Goal: Transaction & Acquisition: Book appointment/travel/reservation

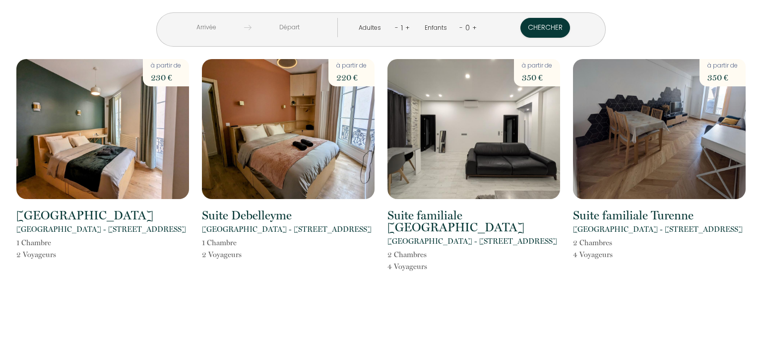
click at [240, 25] on input "text" at bounding box center [206, 27] width 76 height 19
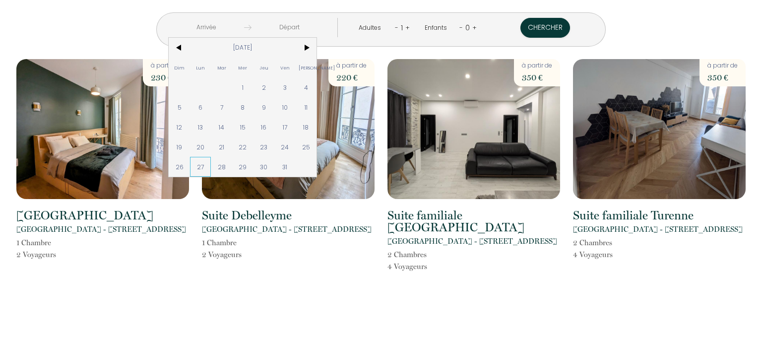
click at [211, 165] on span "27" at bounding box center [200, 167] width 21 height 20
type input "Lun [DATE]"
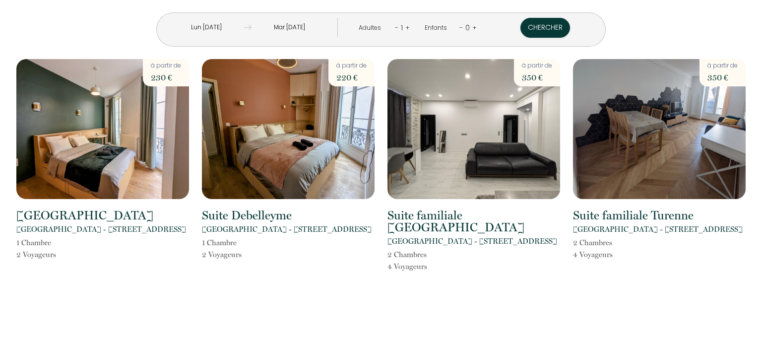
click at [307, 28] on input "Mar [DATE]" at bounding box center [289, 27] width 76 height 19
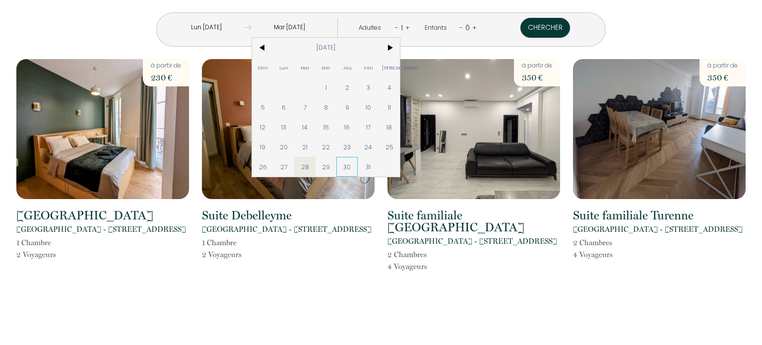
click at [357, 167] on span "30" at bounding box center [346, 167] width 21 height 20
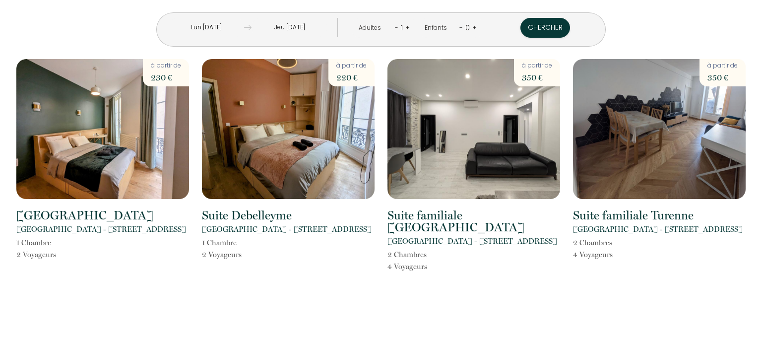
click at [405, 26] on link "+" at bounding box center [407, 27] width 4 height 9
click at [521, 26] on button "Chercher" at bounding box center [546, 28] width 50 height 20
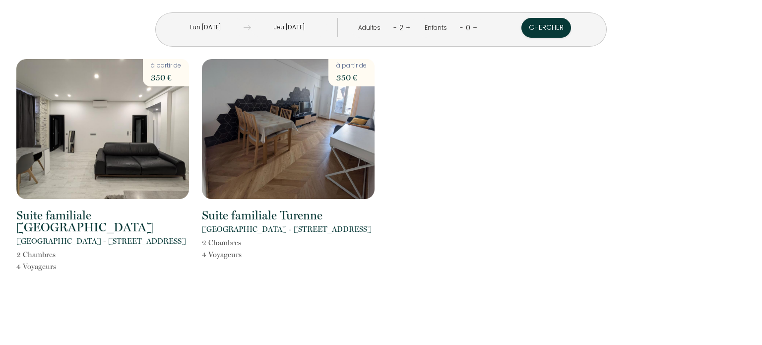
click at [299, 26] on input "Jeu [DATE]" at bounding box center [289, 27] width 76 height 19
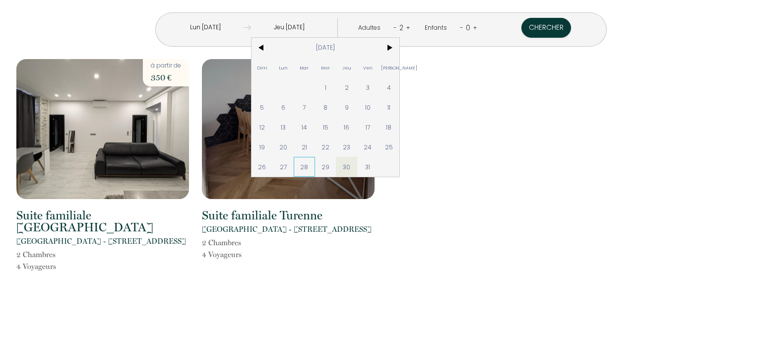
click at [315, 165] on span "28" at bounding box center [304, 167] width 21 height 20
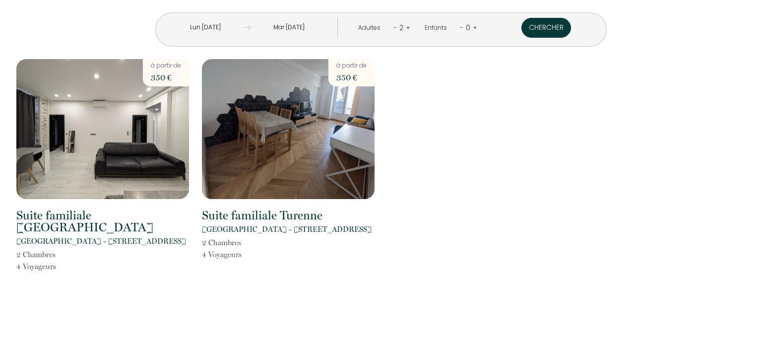
click at [521, 28] on button "Chercher" at bounding box center [546, 28] width 50 height 20
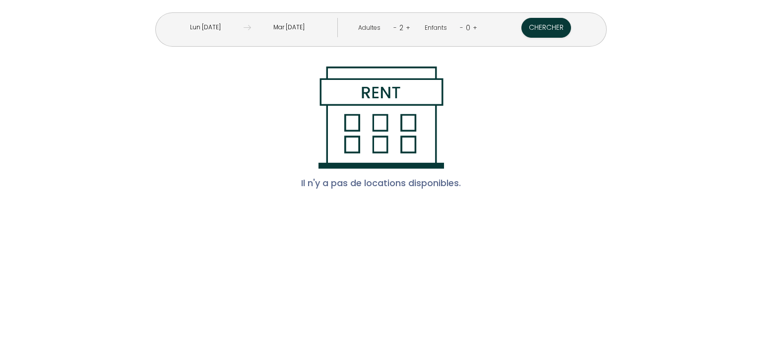
click at [319, 30] on input "Mar [DATE]" at bounding box center [289, 27] width 76 height 19
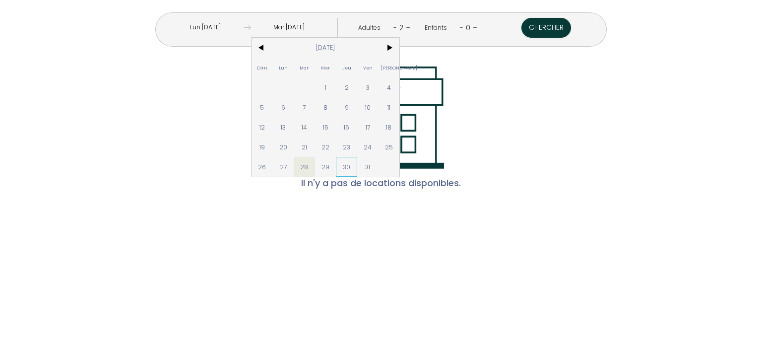
click at [357, 169] on span "30" at bounding box center [346, 167] width 21 height 20
type input "Jeu [DATE]"
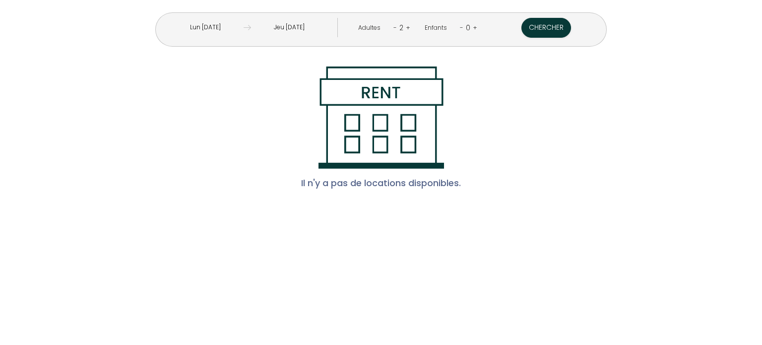
click at [243, 25] on input "Lun [DATE]" at bounding box center [205, 27] width 76 height 19
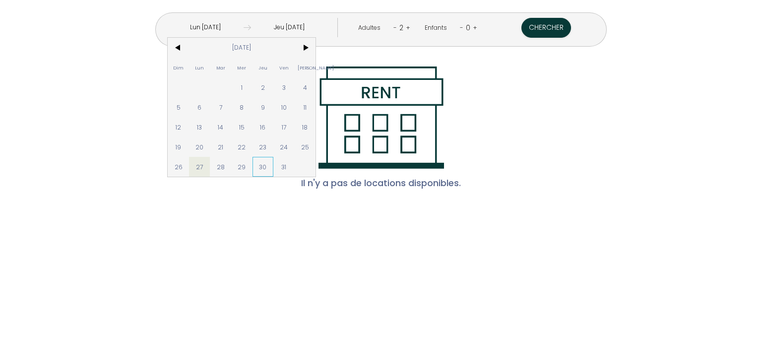
click at [274, 169] on span "30" at bounding box center [262, 167] width 21 height 20
type input "Jeu [DATE]"
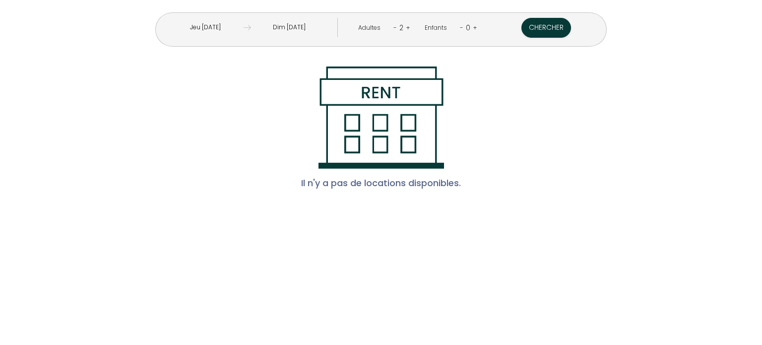
click at [313, 28] on input "Dim [DATE]" at bounding box center [289, 27] width 76 height 19
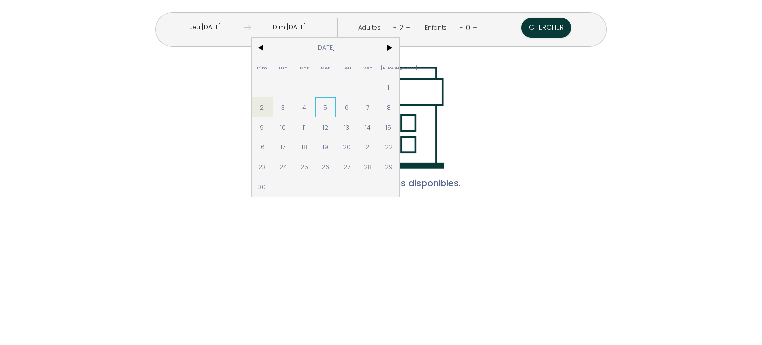
click at [336, 108] on span "5" at bounding box center [325, 107] width 21 height 20
type input "Mer [DATE]"
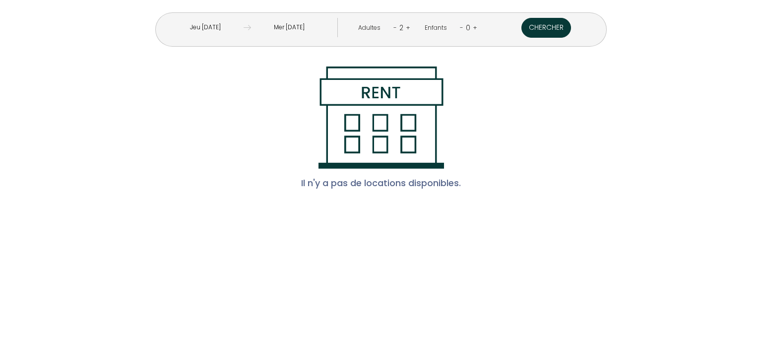
click at [521, 25] on button "Chercher" at bounding box center [546, 28] width 50 height 20
